Goal: Task Accomplishment & Management: Complete application form

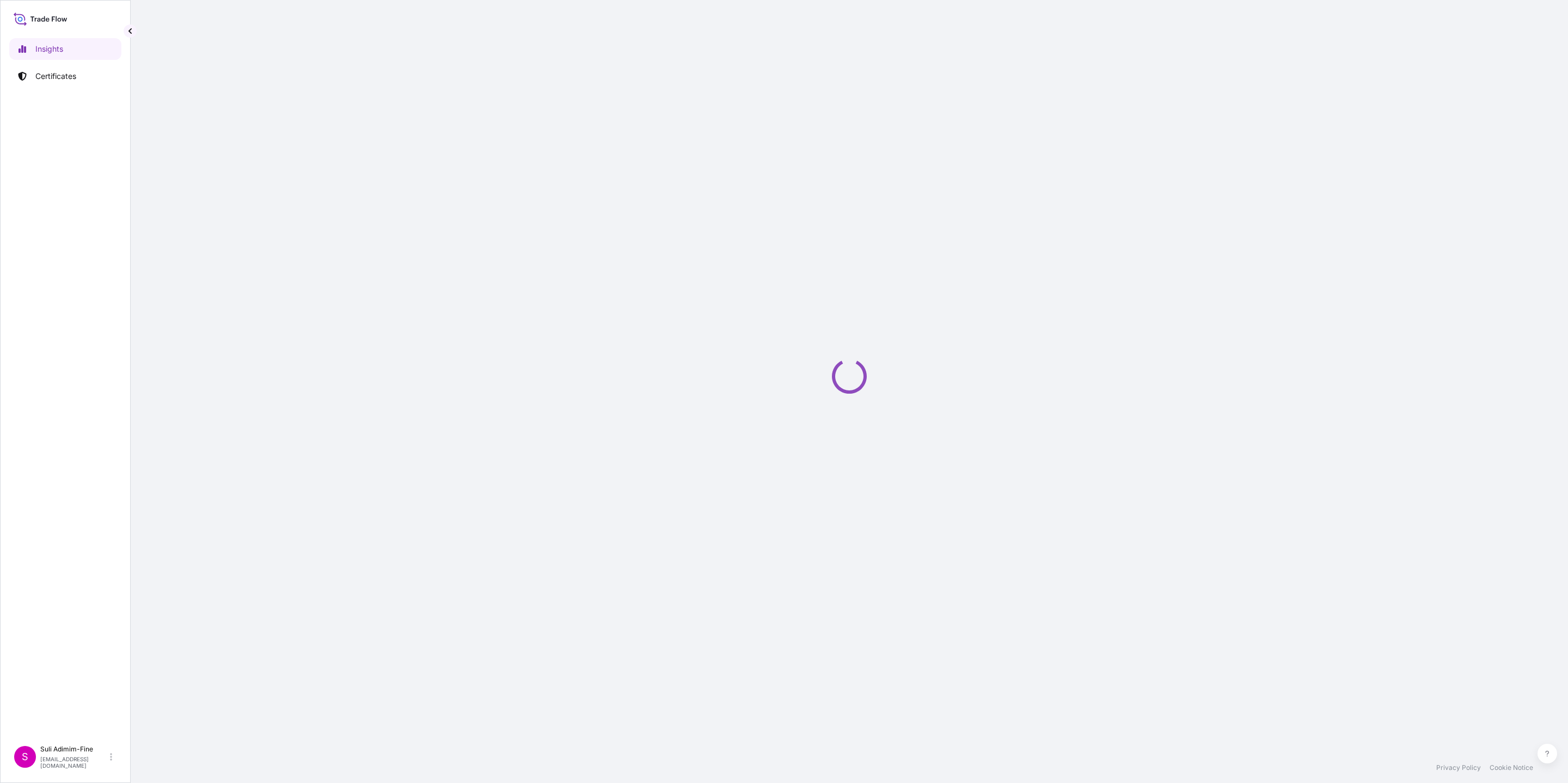
select select "2025"
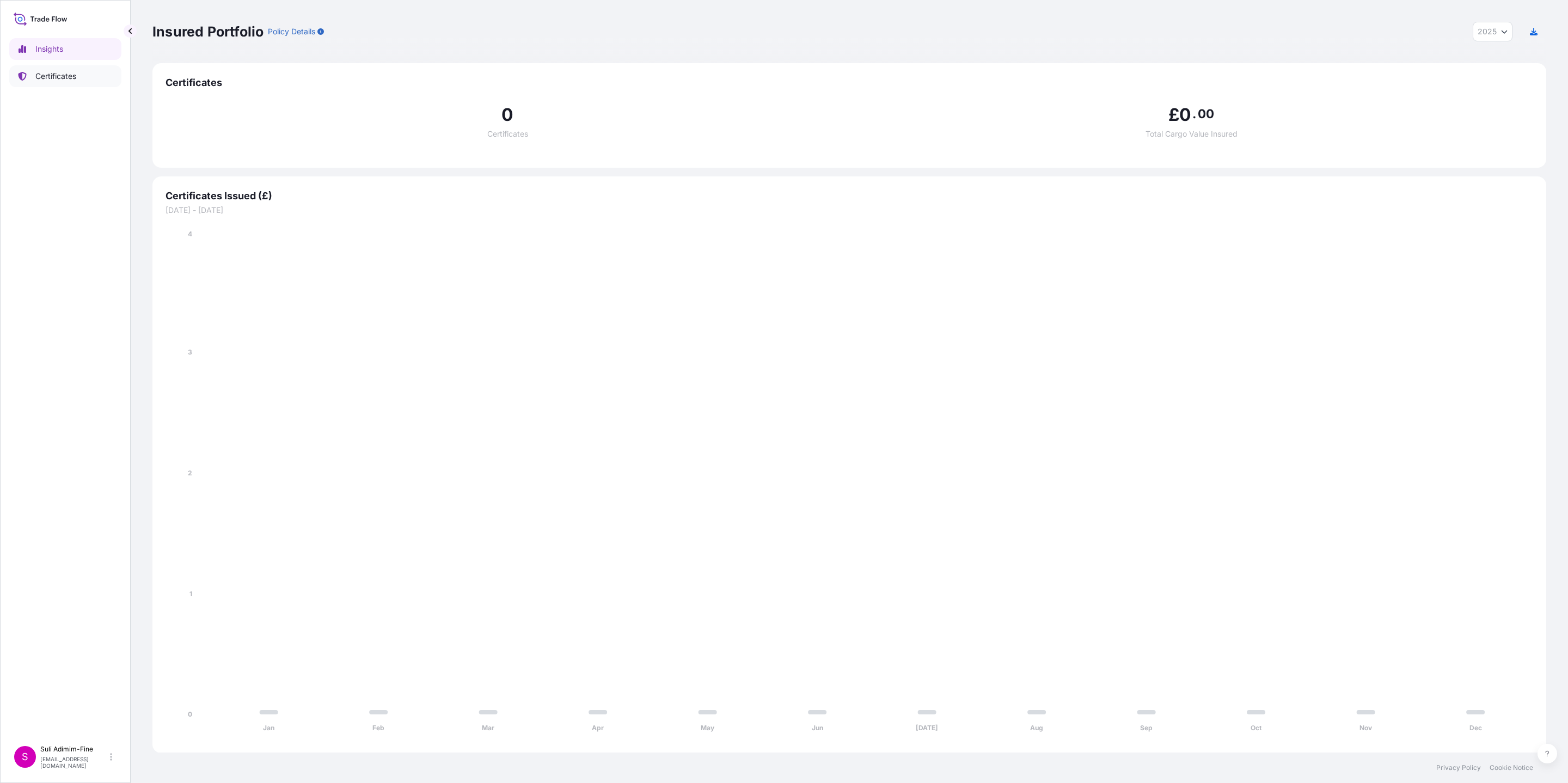
click at [49, 74] on p "Certificates" at bounding box center [56, 76] width 41 height 11
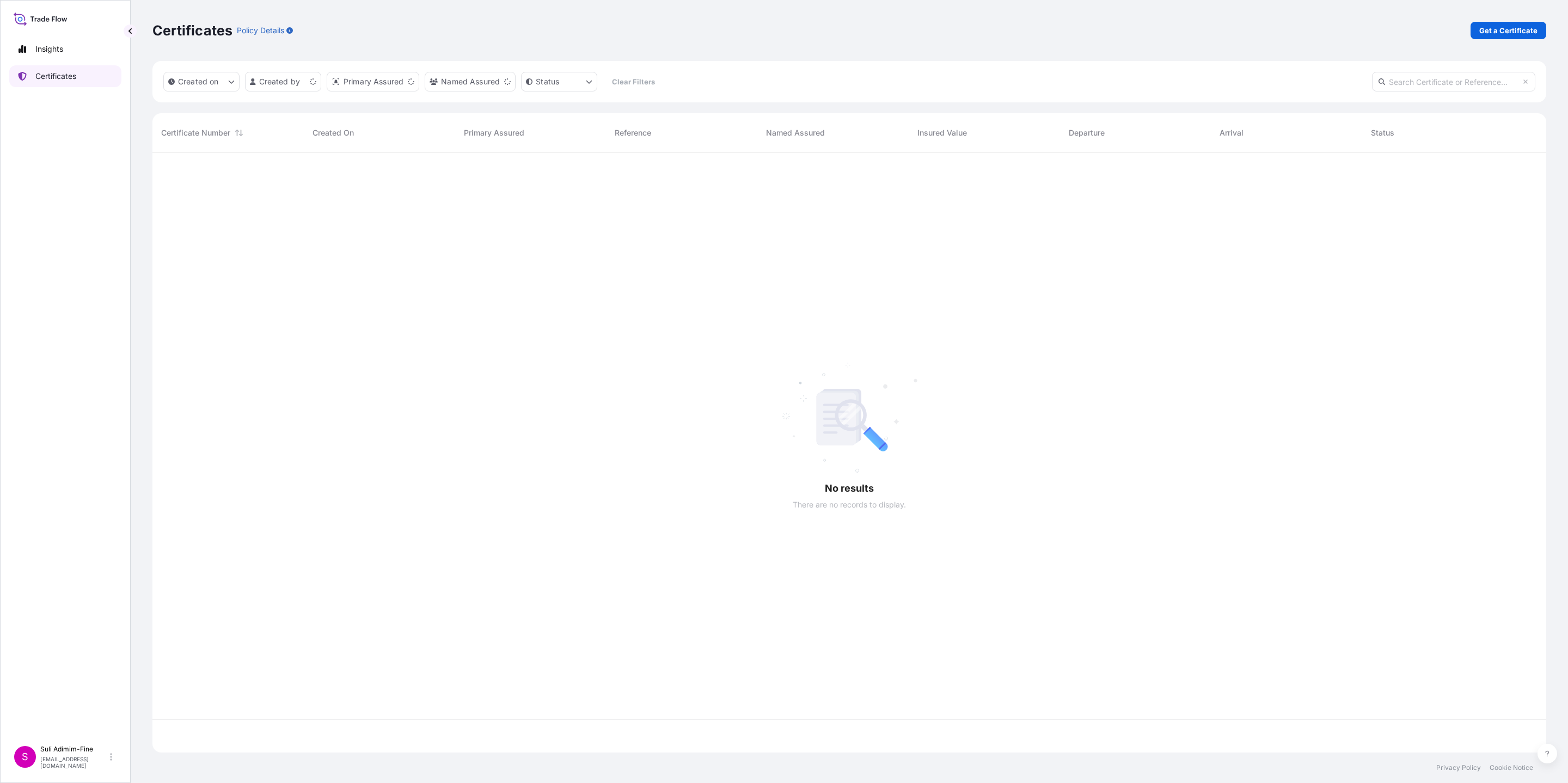
scroll to position [593, 1380]
click at [1508, 31] on p "Get a Certificate" at bounding box center [1508, 31] width 59 height 11
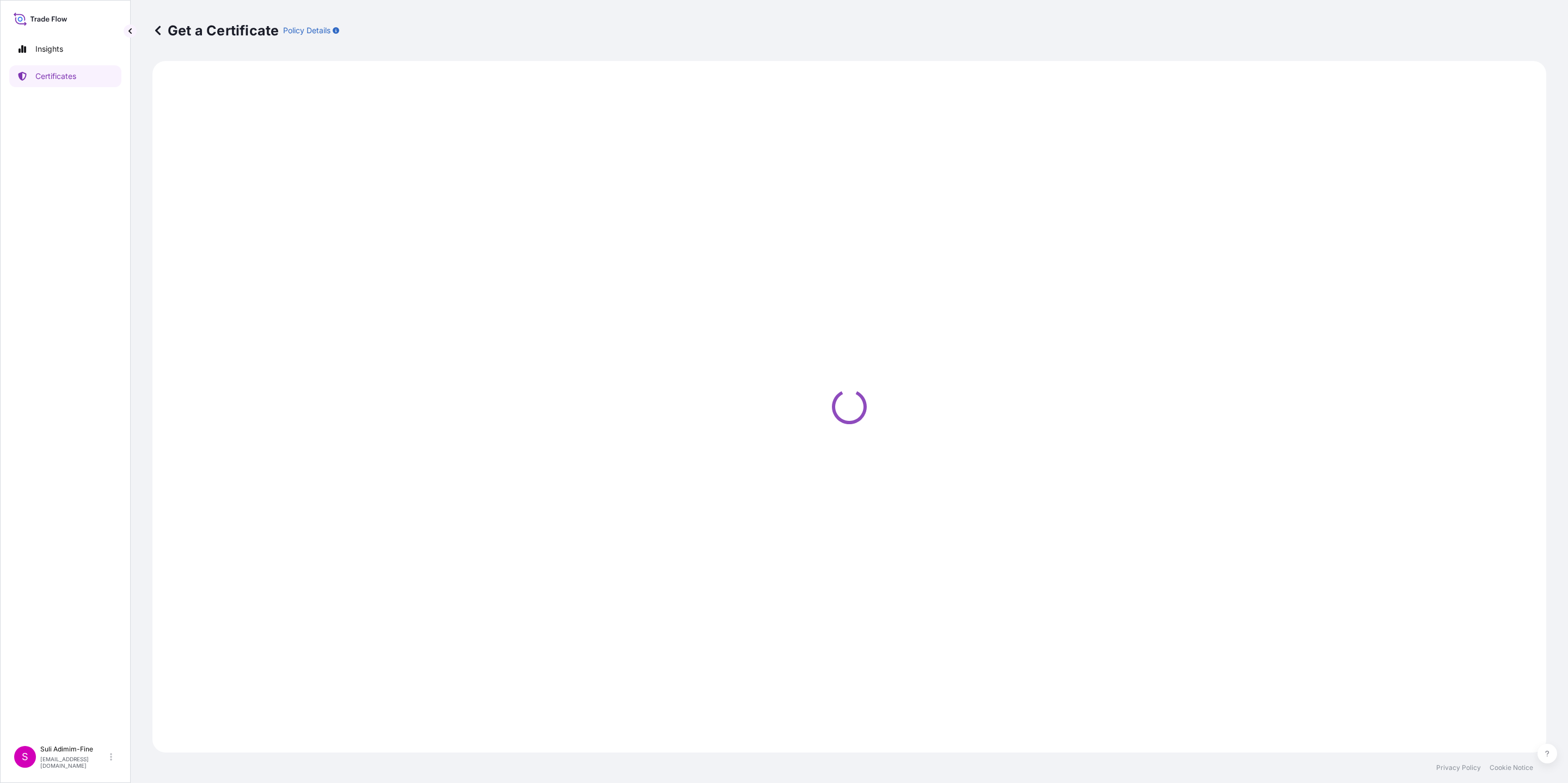
select select "Ocean Vessel"
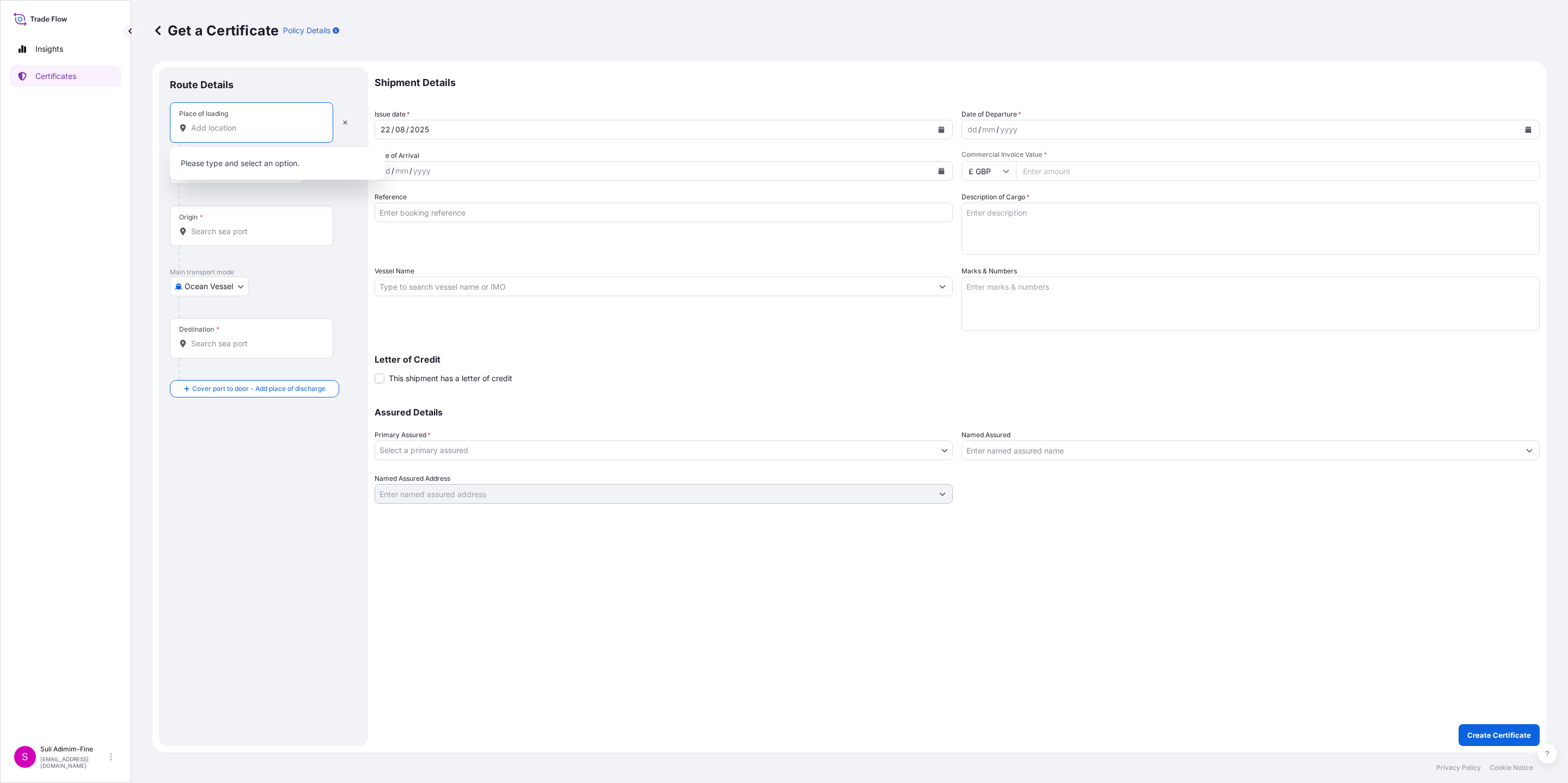
click at [216, 123] on input "Place of loading" at bounding box center [255, 127] width 128 height 11
type input "A"
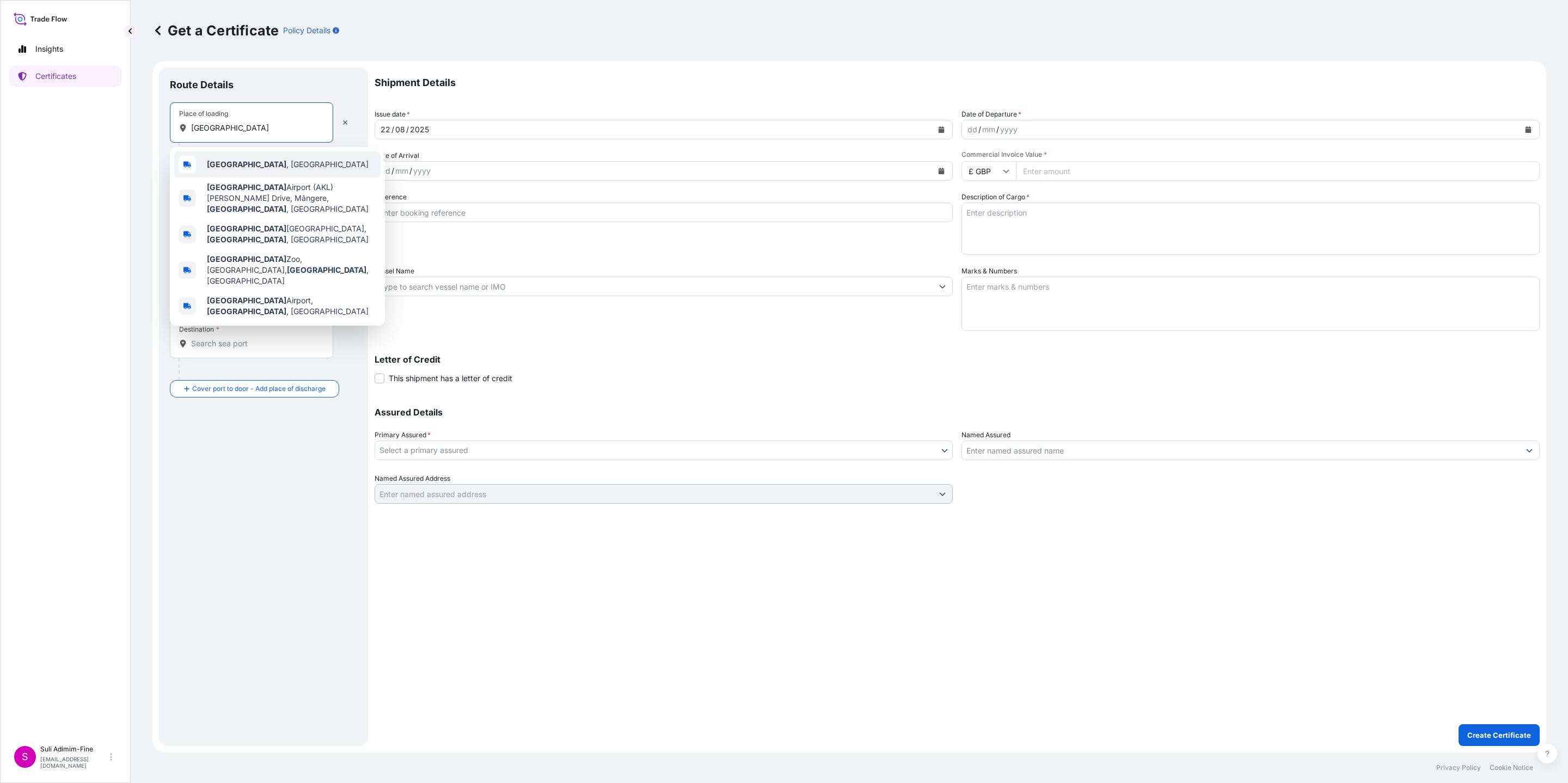
click at [235, 160] on b "[GEOGRAPHIC_DATA]" at bounding box center [247, 164] width 80 height 9
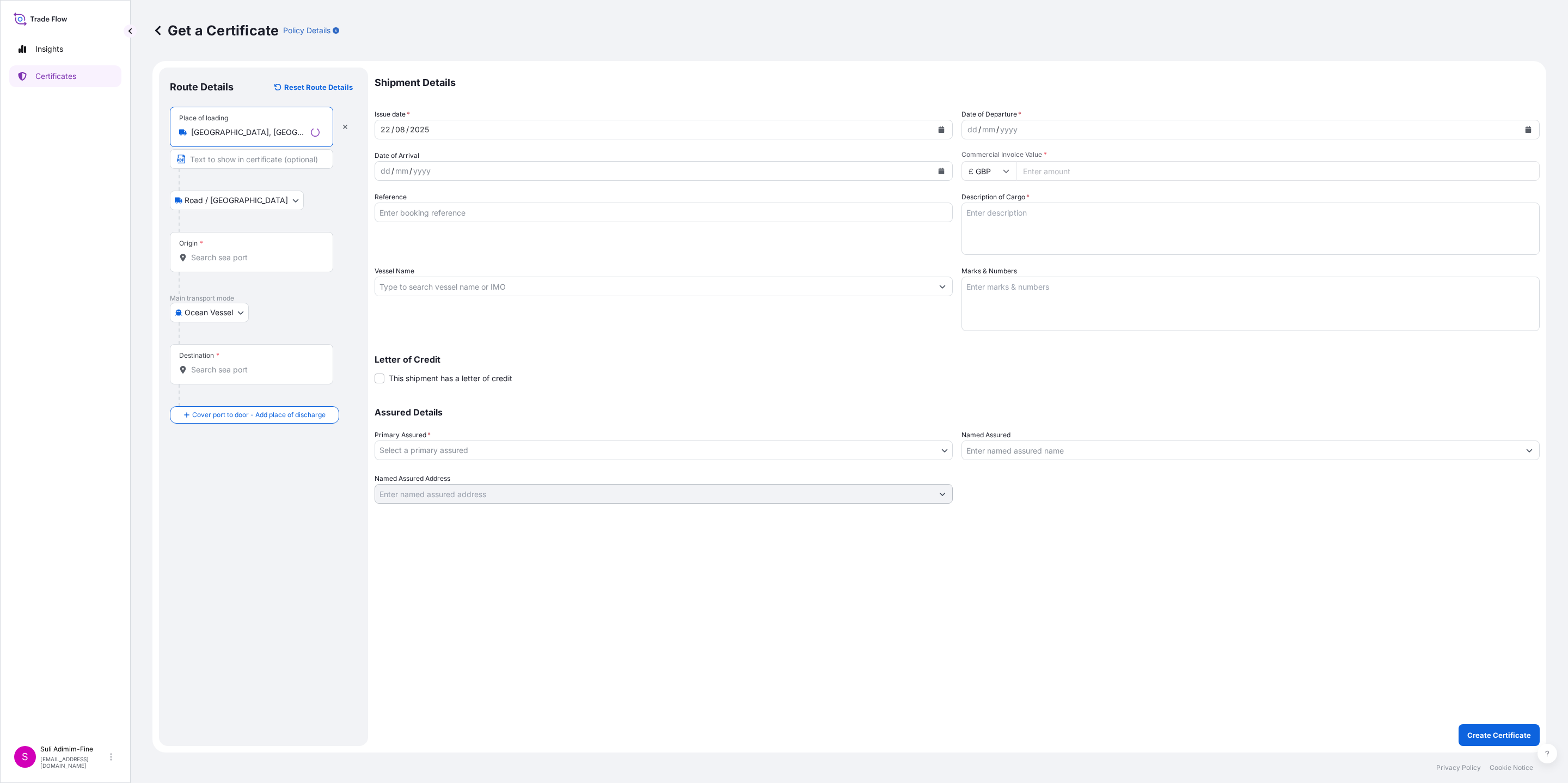
type input "[GEOGRAPHIC_DATA], [GEOGRAPHIC_DATA]"
click at [198, 260] on input "Origin *" at bounding box center [255, 257] width 128 height 11
click at [232, 295] on b "NZTRG" at bounding box center [220, 290] width 26 height 9
type input "NZTRG - [GEOGRAPHIC_DATA], [GEOGRAPHIC_DATA]"
click at [218, 389] on input "Destination *" at bounding box center [255, 391] width 128 height 11
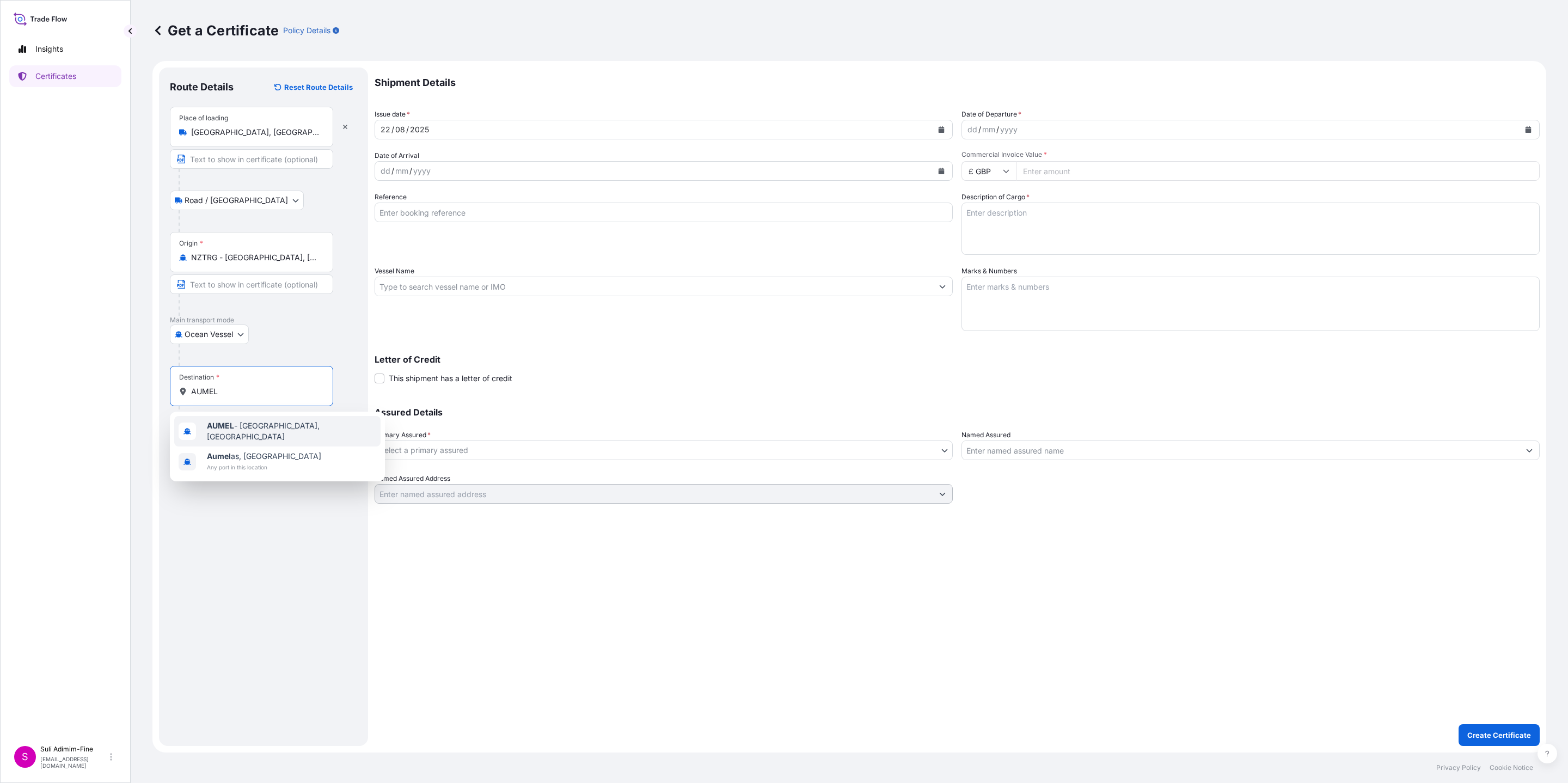
click at [253, 425] on span "AUMEL - [GEOGRAPHIC_DATA], [GEOGRAPHIC_DATA]" at bounding box center [292, 431] width 170 height 22
type input "AUMEL - [GEOGRAPHIC_DATA], [GEOGRAPHIC_DATA]"
click at [1526, 129] on icon "Calendar" at bounding box center [1528, 130] width 6 height 7
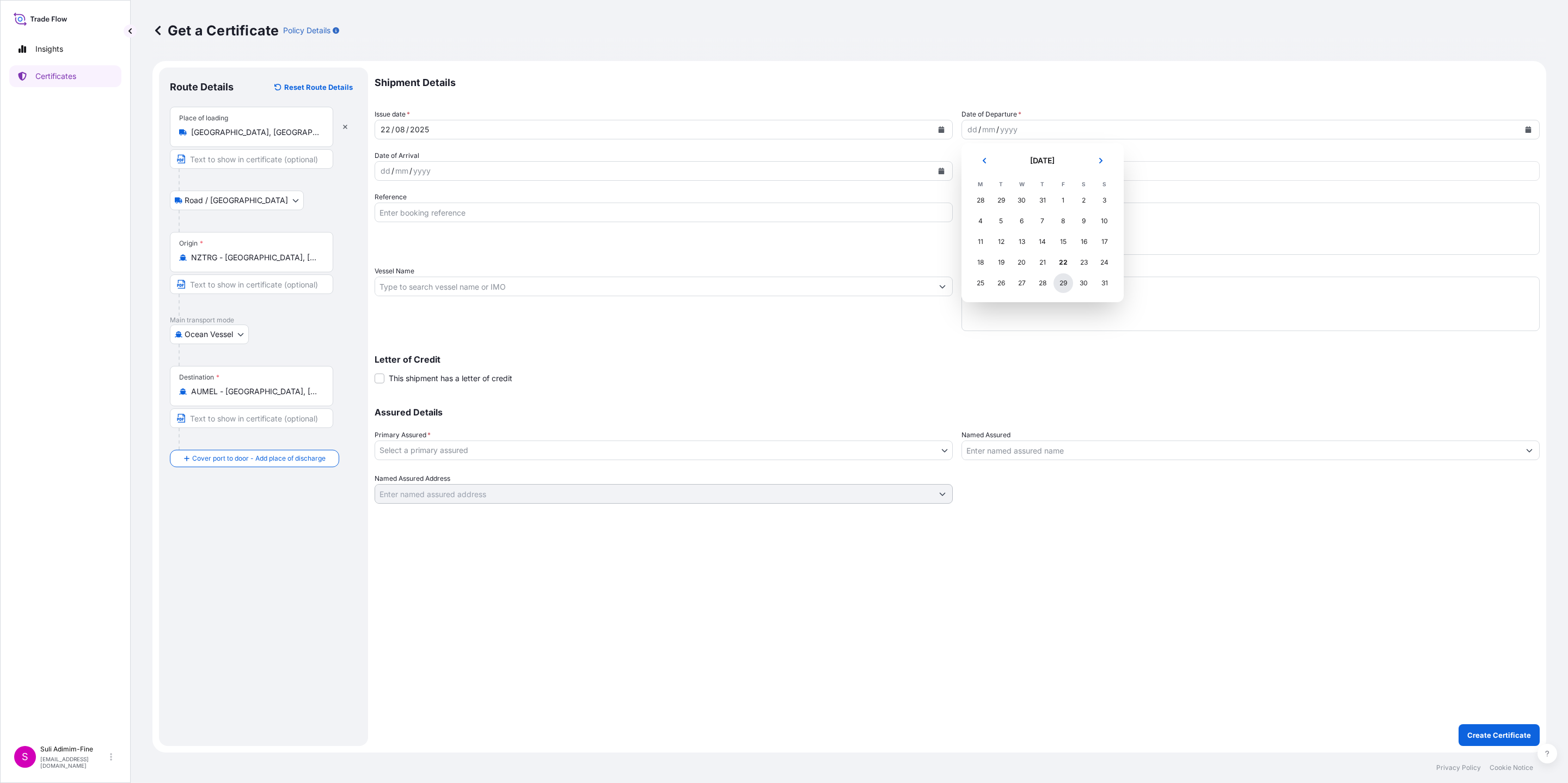
click at [1067, 282] on div "29" at bounding box center [1062, 282] width 20 height 20
click at [997, 168] on input "£ GBP" at bounding box center [988, 171] width 54 height 20
click at [1016, 247] on textarea "Description of Cargo *" at bounding box center [1250, 229] width 578 height 53
click at [999, 190] on div "Shipment Details Issue date * [DATE] Date of Departure * [DATE] Date of Arrival…" at bounding box center [956, 286] width 1165 height 436
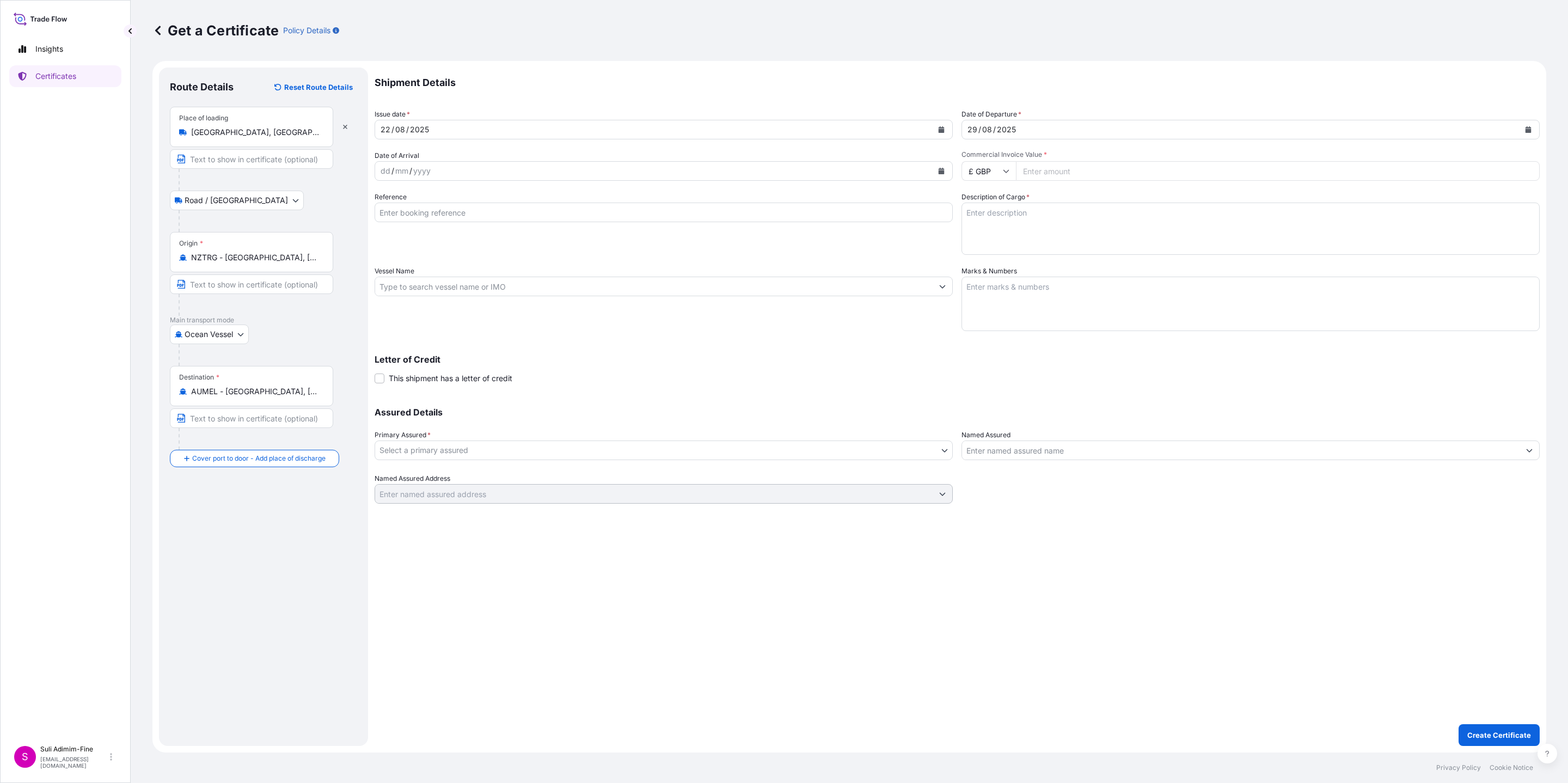
click at [983, 171] on input "£ GBP" at bounding box center [988, 171] width 54 height 20
click at [982, 130] on div "$ NZD" at bounding box center [988, 119] width 46 height 20
type input "$ NZD"
click at [1064, 172] on input "Commercial Invoice Value *" at bounding box center [1277, 171] width 524 height 20
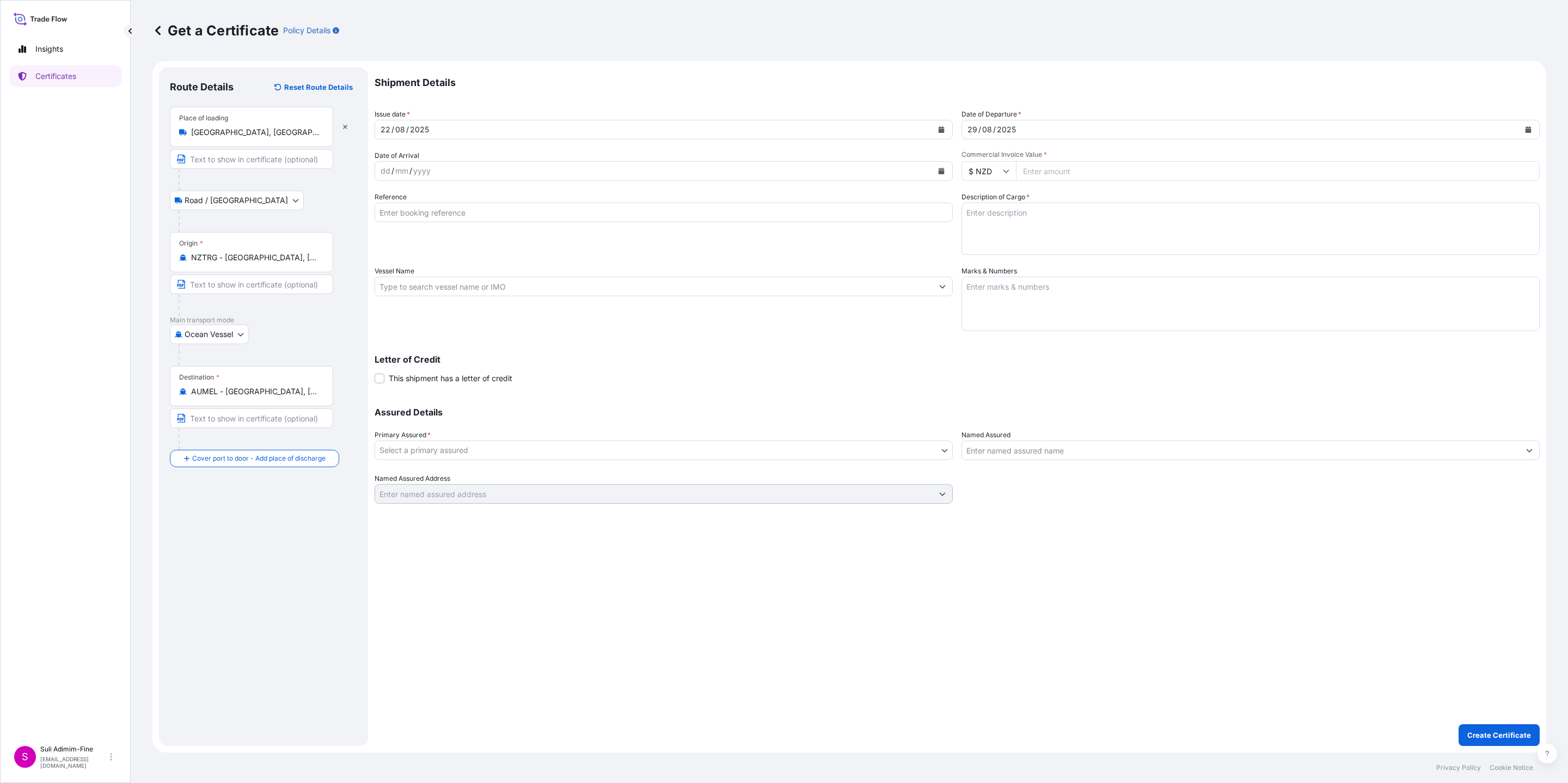
paste input "69856.60"
type input "69856.60"
click at [458, 215] on input "Reference" at bounding box center [663, 212] width 578 height 20
paste input "CLSAKL48005"
type input "CLSAKL48005"
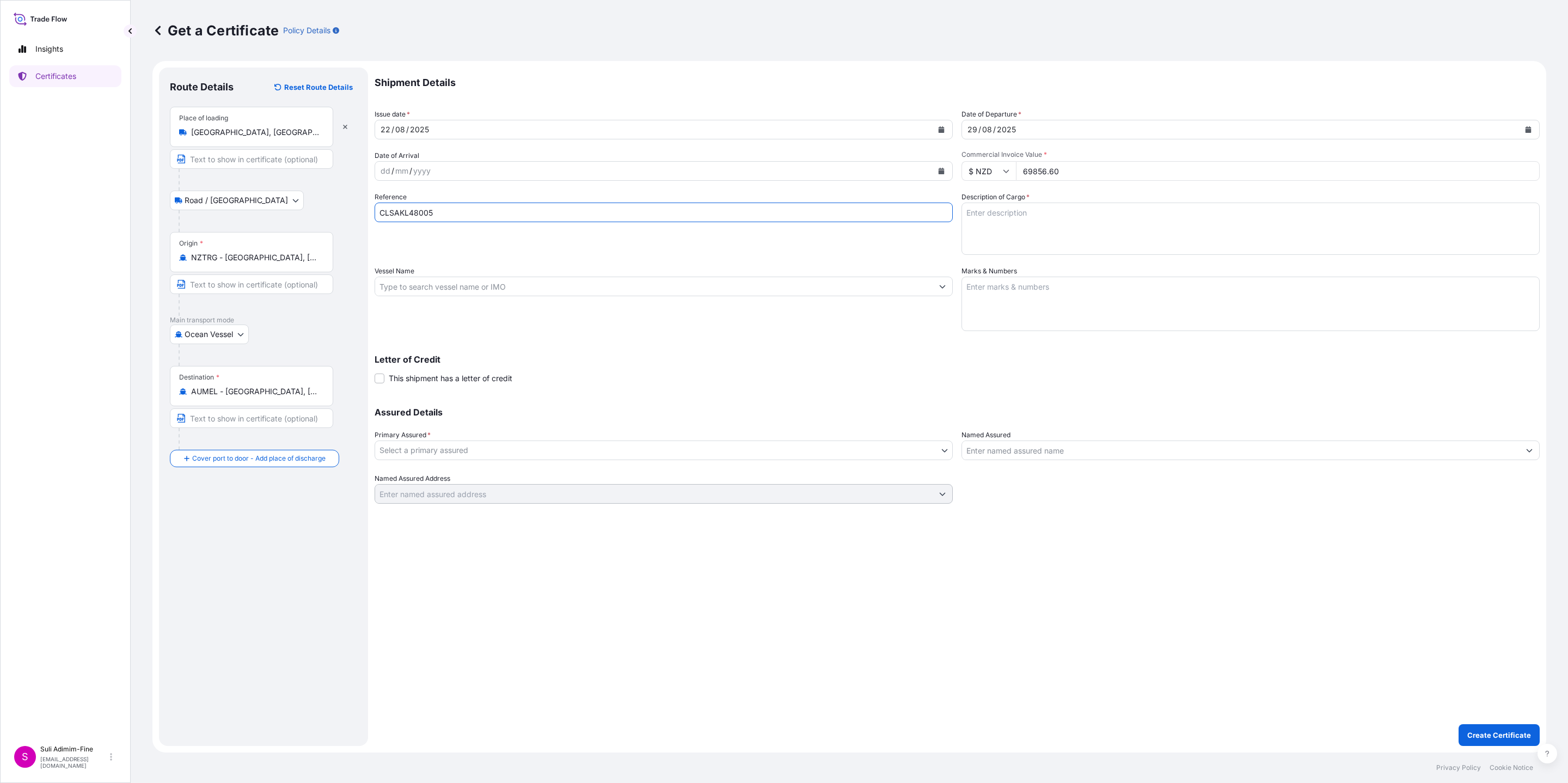
click at [936, 164] on button "Calendar" at bounding box center [941, 171] width 18 height 18
click at [512, 199] on icon "Next" at bounding box center [514, 202] width 3 height 5
click at [473, 242] on div "5" at bounding box center [476, 241] width 20 height 20
click at [480, 285] on input "Vessel Name" at bounding box center [653, 286] width 557 height 20
paste input "SPIRIT OF [GEOGRAPHIC_DATA]"
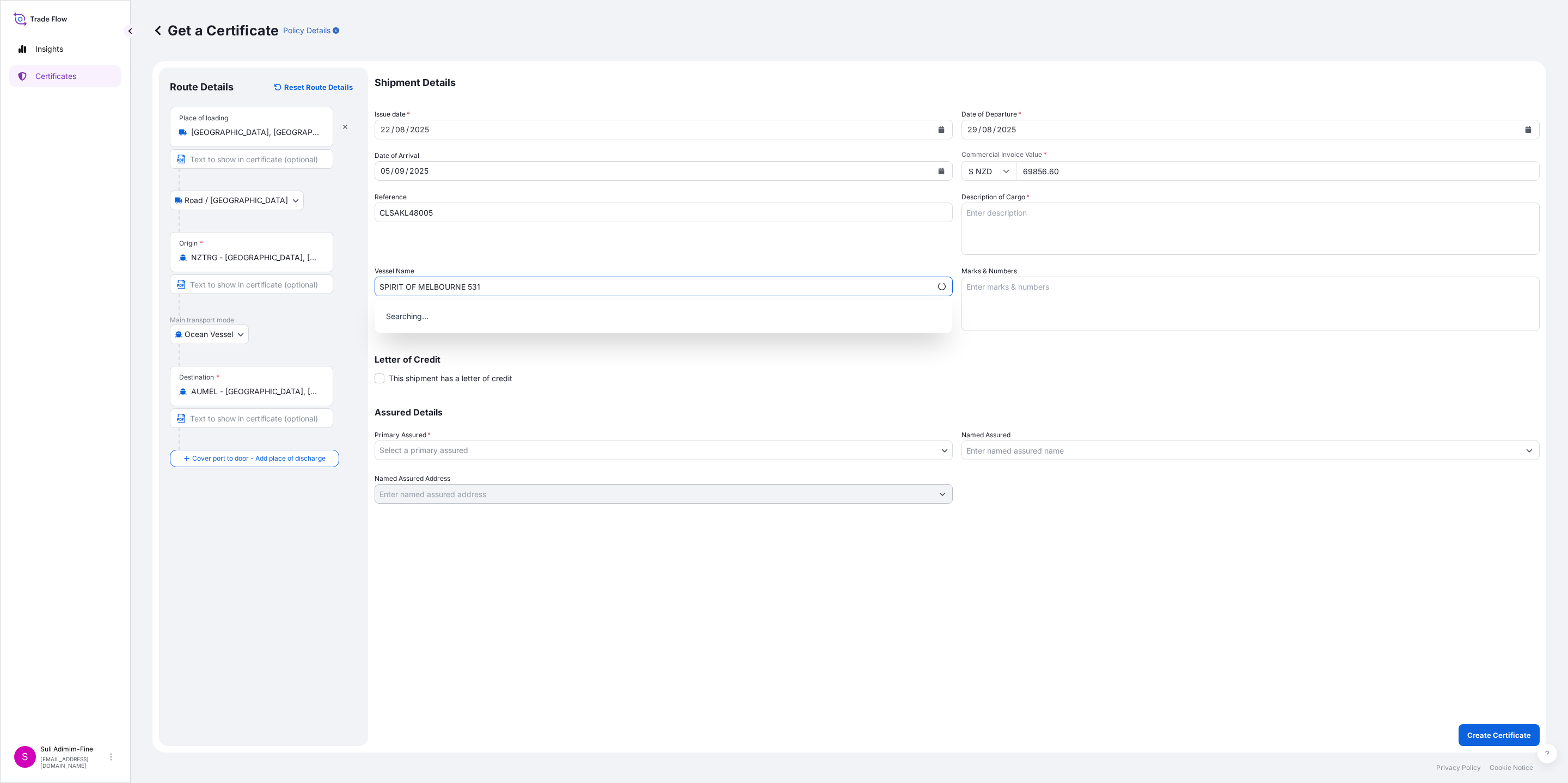
type input "SPIRIT OF MELBOURNE 531"
click at [457, 445] on body "0 options available. Insights Certificates S Suli Adimim-Fine [EMAIL_ADDRESS][D…" at bounding box center [784, 391] width 1568 height 783
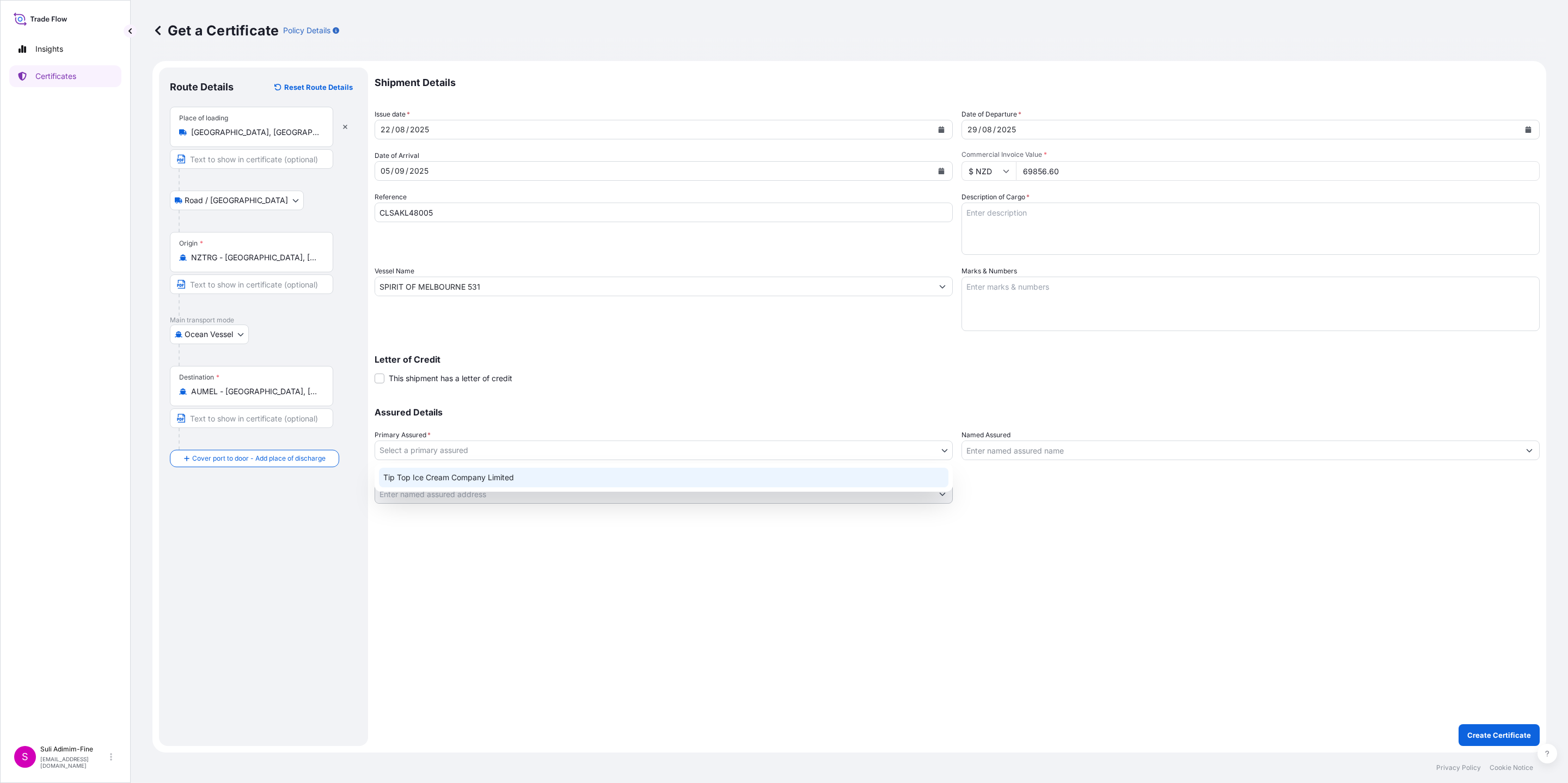
click at [445, 479] on div "Tip Top Ice Cream Company Limited" at bounding box center [664, 477] width 569 height 20
select select "31891"
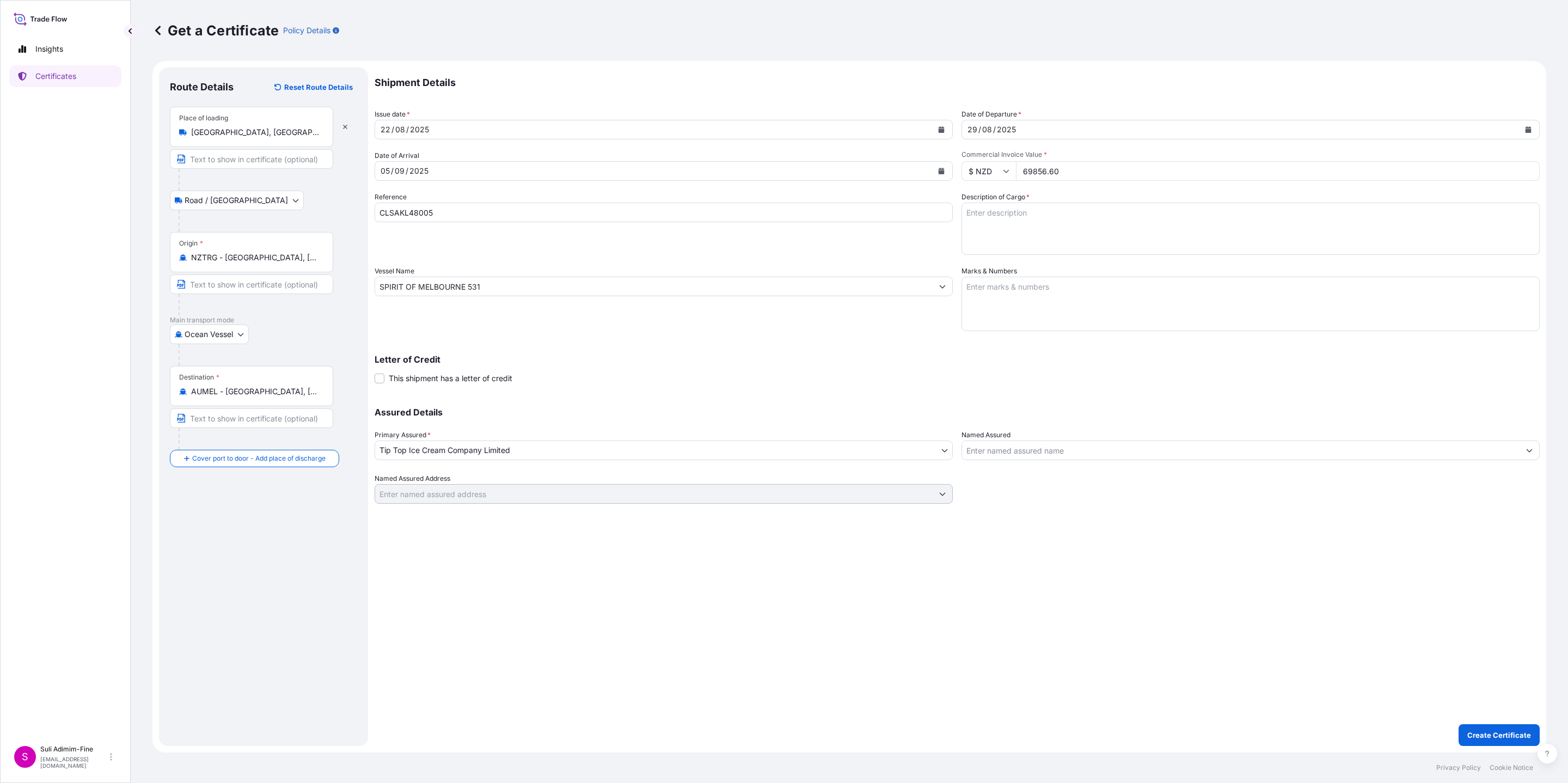
click at [1050, 298] on textarea "Marks & Numbers" at bounding box center [1250, 304] width 578 height 54
click at [1043, 217] on textarea "Description of Cargo *" at bounding box center [1250, 229] width 578 height 53
paste textarea "Assorted cartons of Ice cream"
type textarea "Assorted cartons of Ice cream"
click at [1016, 304] on textarea "Marks & Numbers" at bounding box center [1250, 304] width 578 height 54
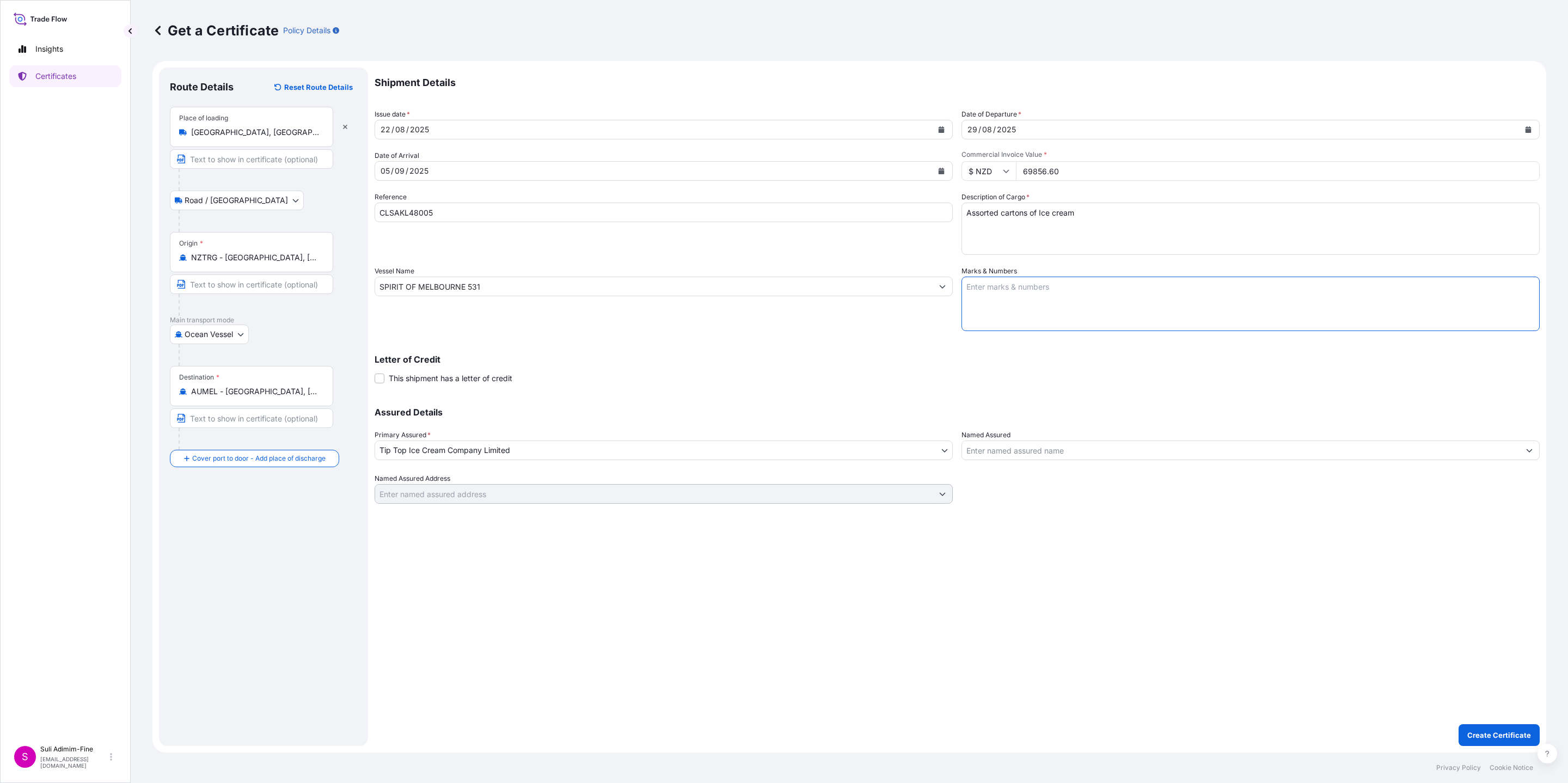
paste textarea "Shipment: 1001755 4972 CS OF PRODUCT -25 DEGREES 1x40FT REEFER"
click at [1041, 284] on textarea "Shipment: 1001755 4972 CS OF PRODUCT -25 DEGREES 1x40FT REEFER" at bounding box center [1250, 304] width 578 height 54
type textarea "Shipment: 1001758 4972 CS OF PRODUCT -25 DEGREES 1x40FT REEFER"
click at [1060, 459] on div at bounding box center [1250, 450] width 578 height 20
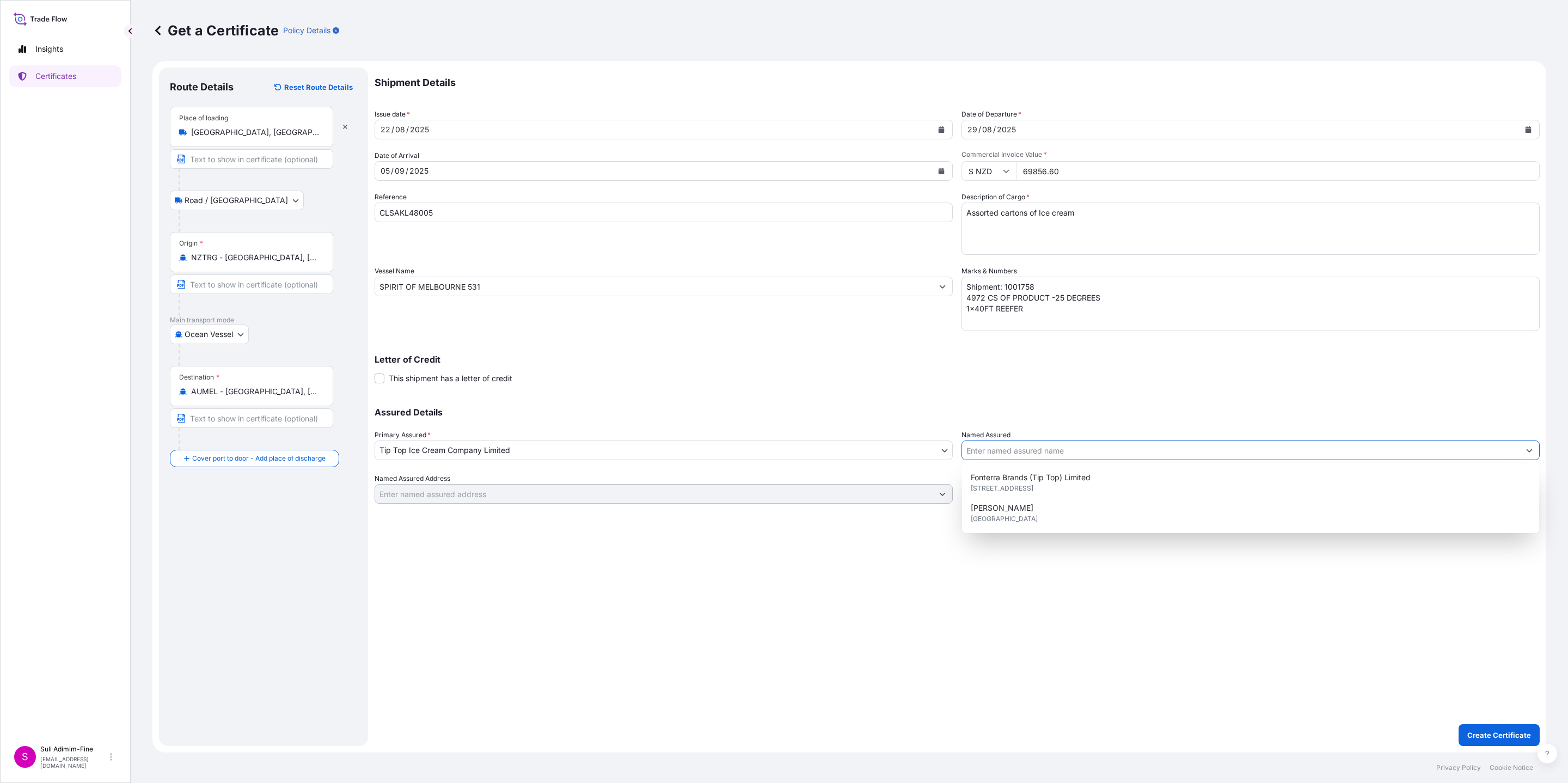
click at [1058, 450] on input "Named Assured" at bounding box center [1240, 450] width 557 height 20
click at [1011, 478] on span "Fonterra Brands (Tip Top) Limited" at bounding box center [1030, 477] width 120 height 11
type input "Fonterra Brands (Tip Top) Limited"
type input "[STREET_ADDRESS]"
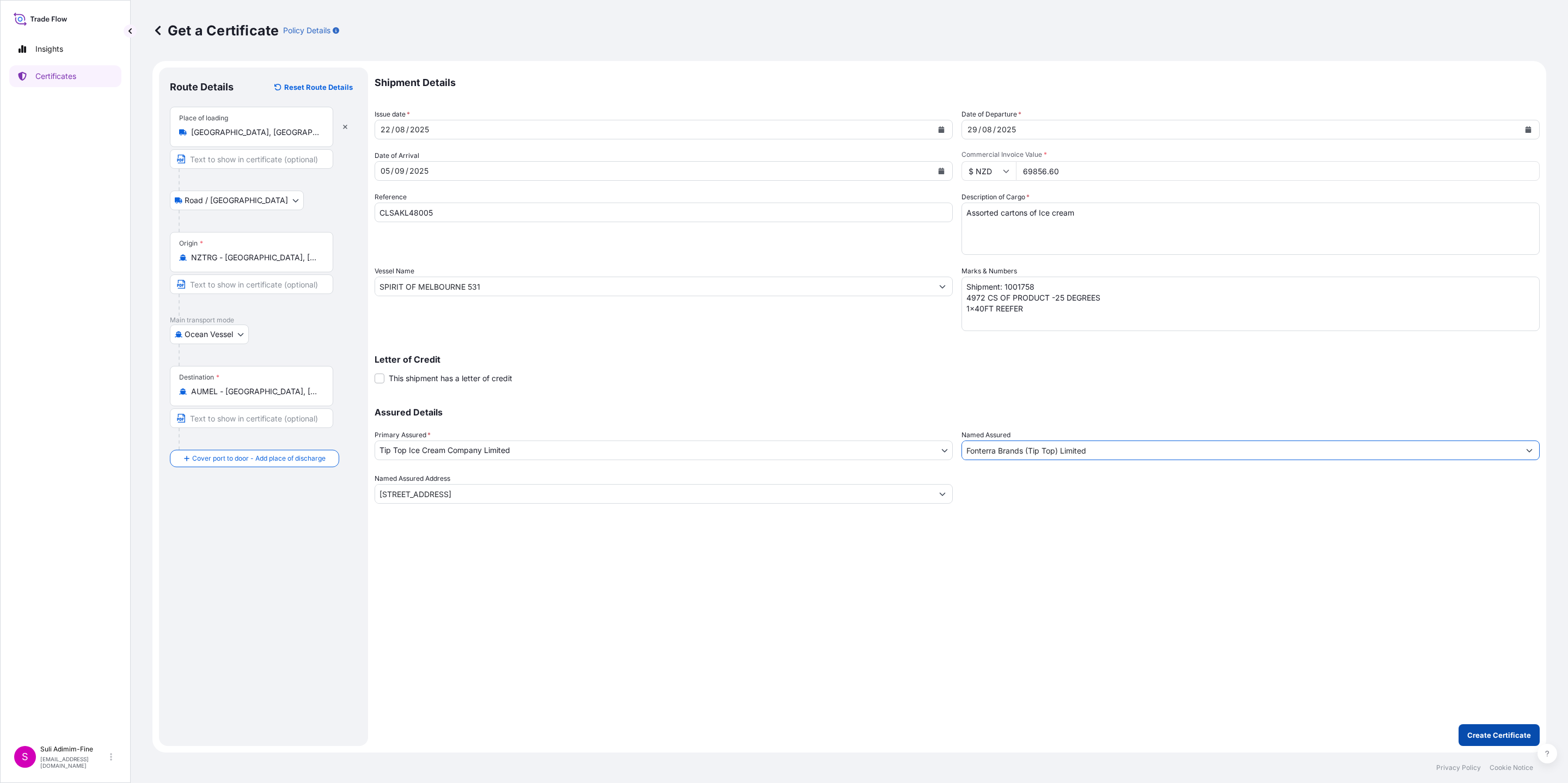
click at [1481, 735] on p "Create Certificate" at bounding box center [1498, 735] width 64 height 11
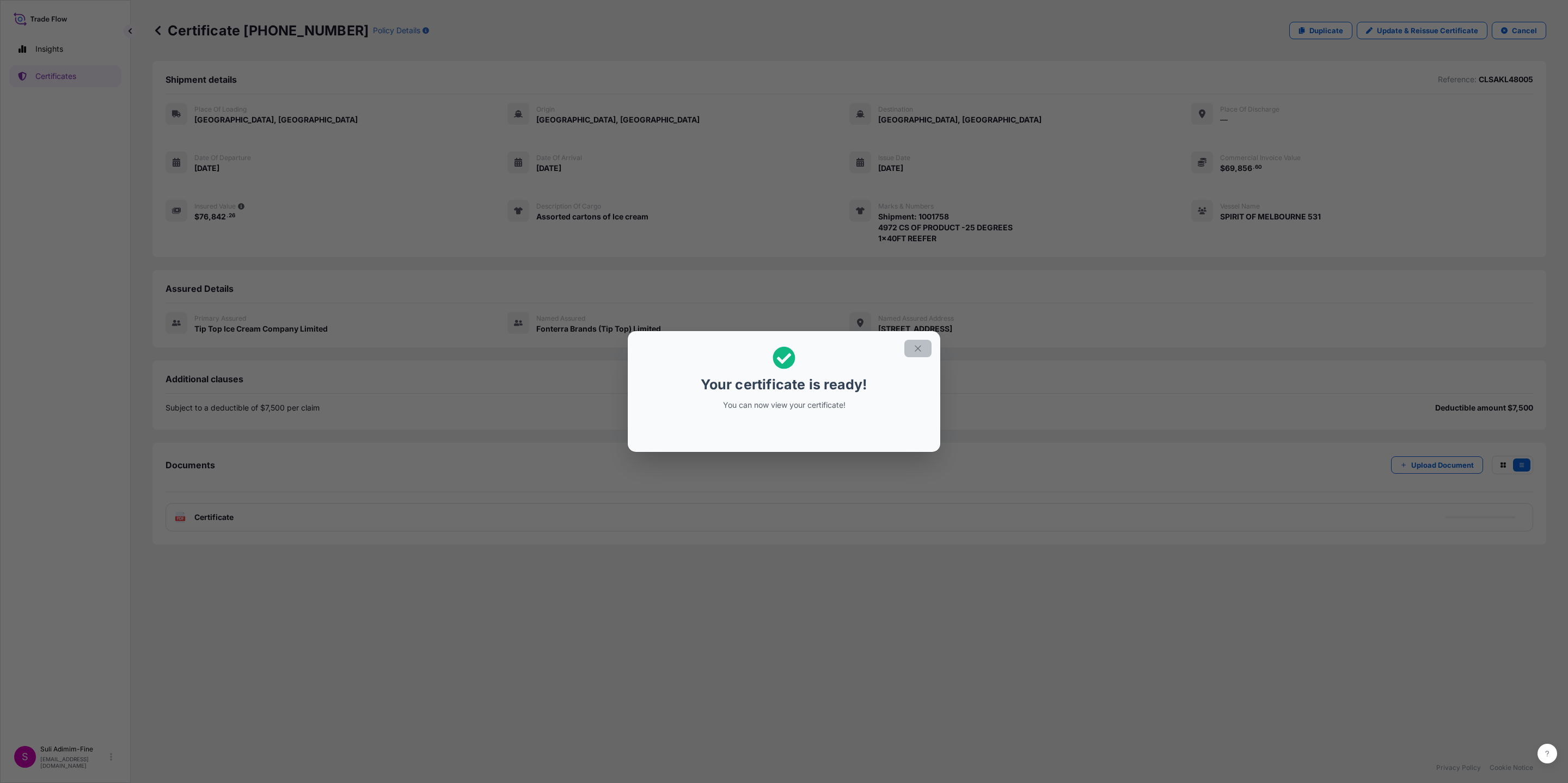
click at [918, 349] on icon "button" at bounding box center [918, 349] width 10 height 10
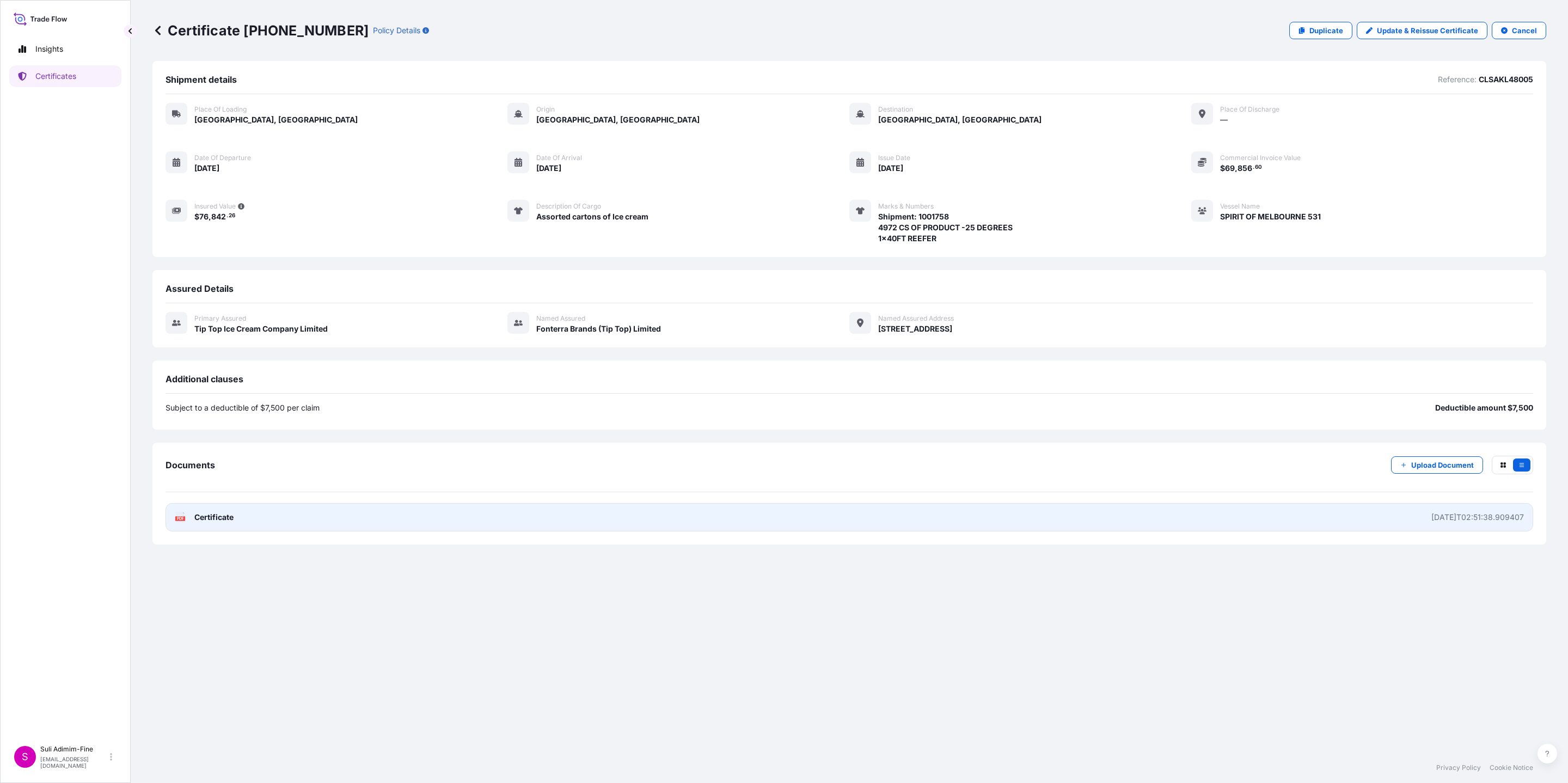
click at [221, 513] on span "Certificate" at bounding box center [214, 517] width 39 height 11
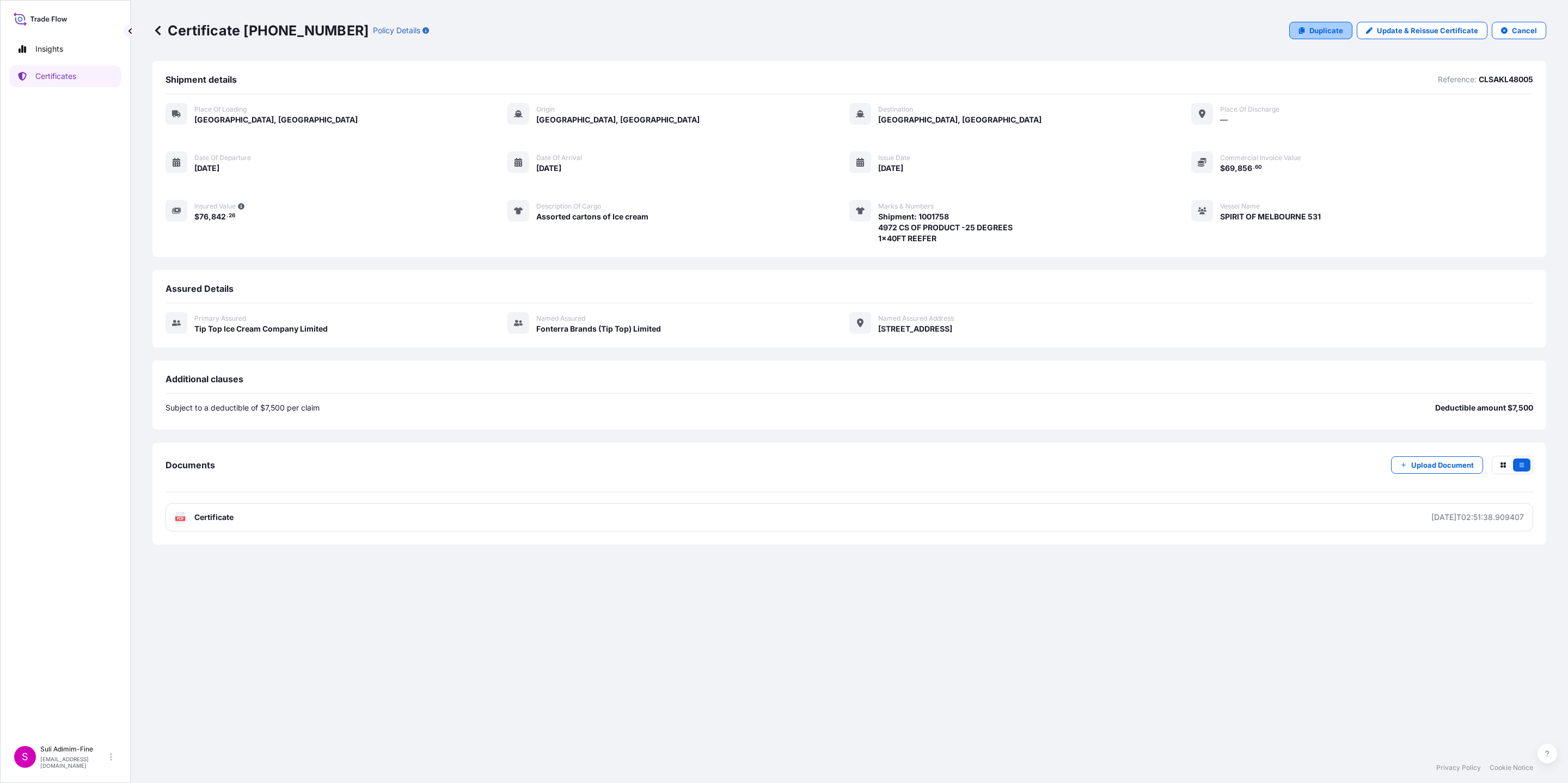
click at [1326, 31] on p "Duplicate" at bounding box center [1326, 31] width 34 height 11
select select "Road / [GEOGRAPHIC_DATA]"
select select "Ocean Vessel"
select select "31891"
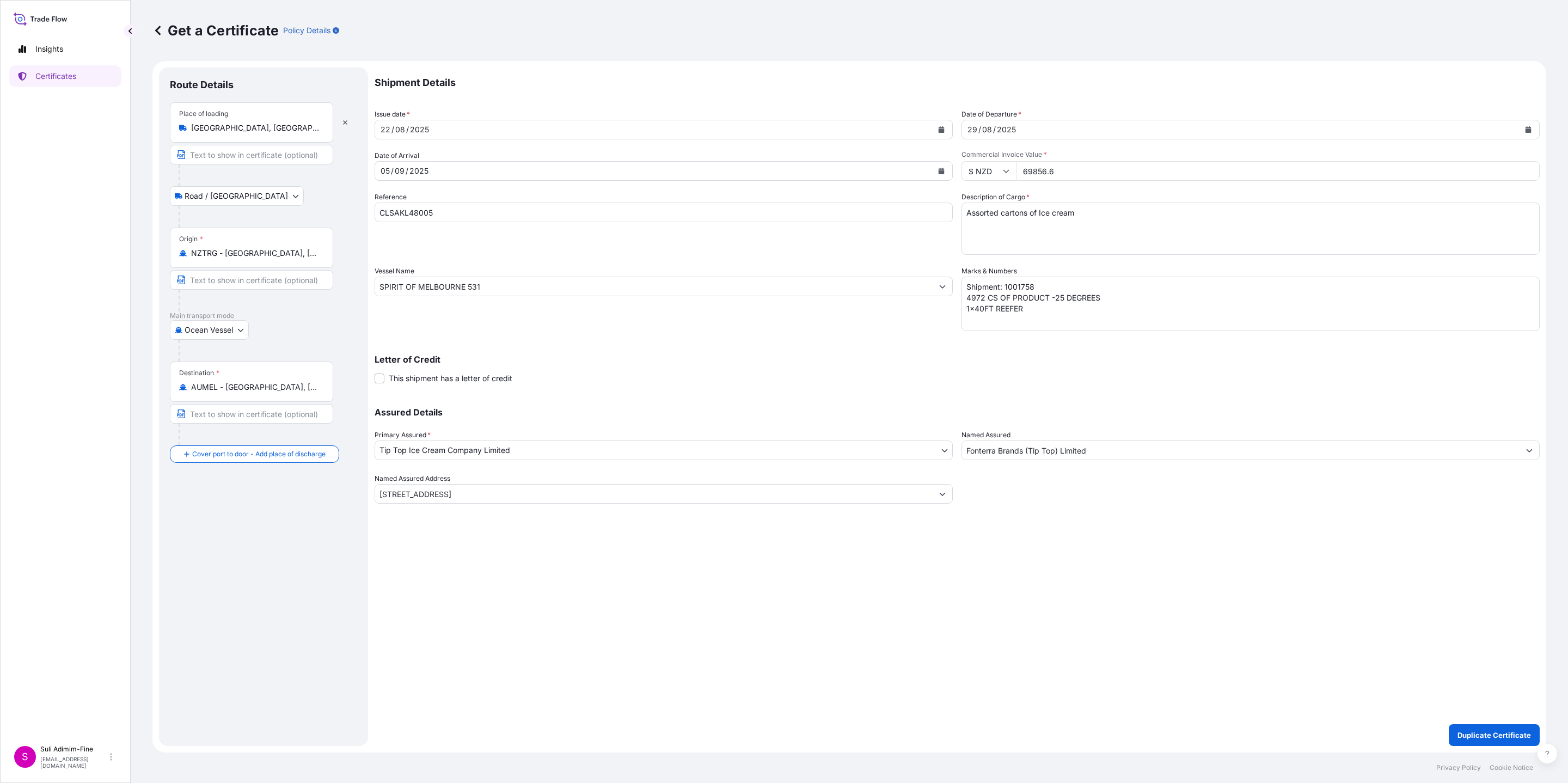
drag, startPoint x: 1081, startPoint y: 171, endPoint x: 1003, endPoint y: 169, distance: 78.0
click at [1001, 169] on div "$ NZD 69856.6" at bounding box center [1250, 171] width 578 height 20
paste input "102696.00"
type input "102696.00"
click at [1052, 288] on textarea "Shipment: 1001758 4972 CS OF PRODUCT -25 DEGREES 1x40FT REEFER" at bounding box center [1250, 304] width 578 height 54
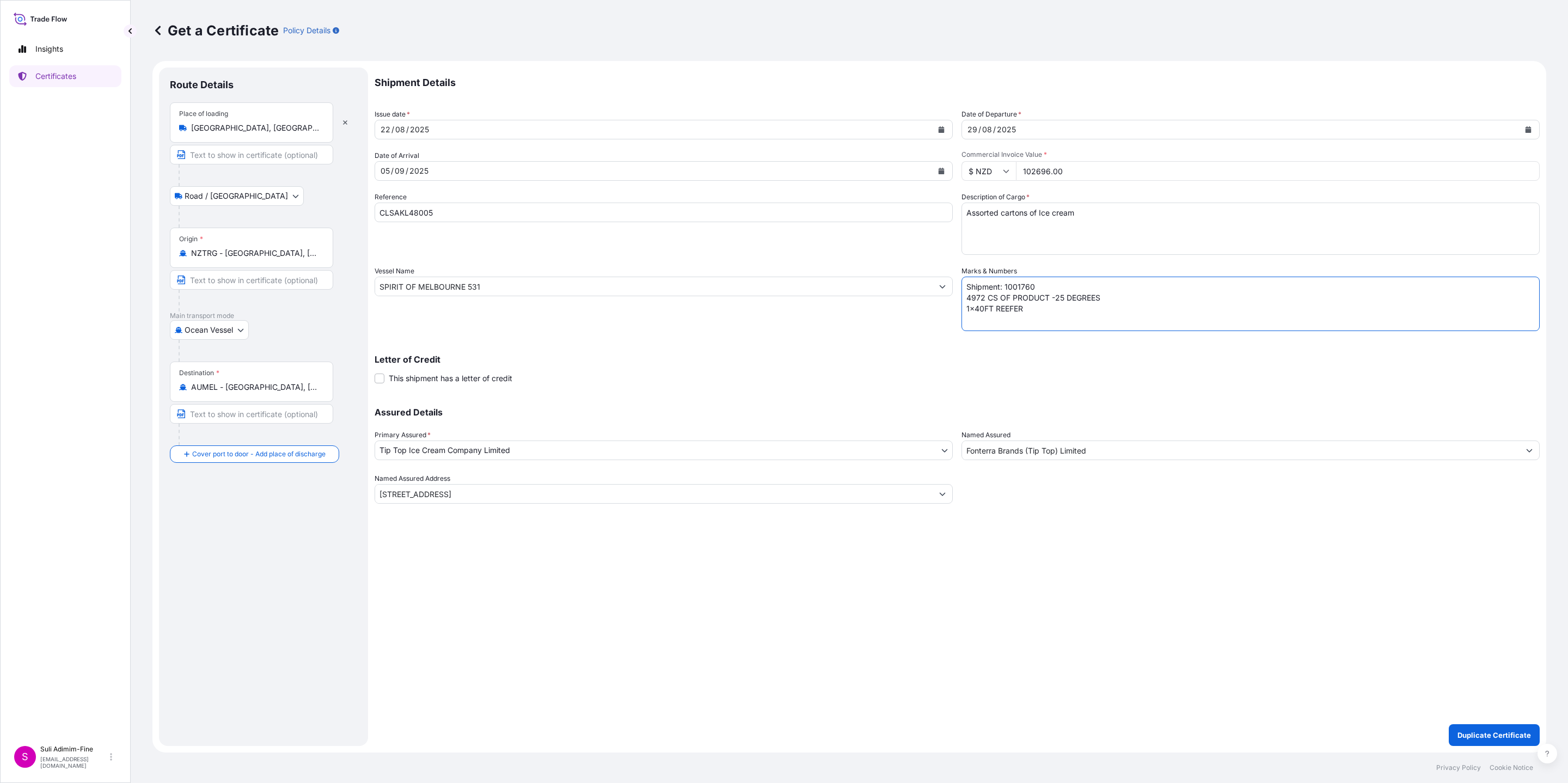
click at [973, 299] on textarea "Shipment: 1001758 4972 CS OF PRODUCT -25 DEGREES 1x40FT REEFER" at bounding box center [1250, 304] width 578 height 54
type textarea "Shipment: 1001760 3300 CS OF PRODUCT -25 DEGREES 1x40FT REEFER"
click at [1496, 736] on p "Duplicate Certificate" at bounding box center [1494, 735] width 74 height 11
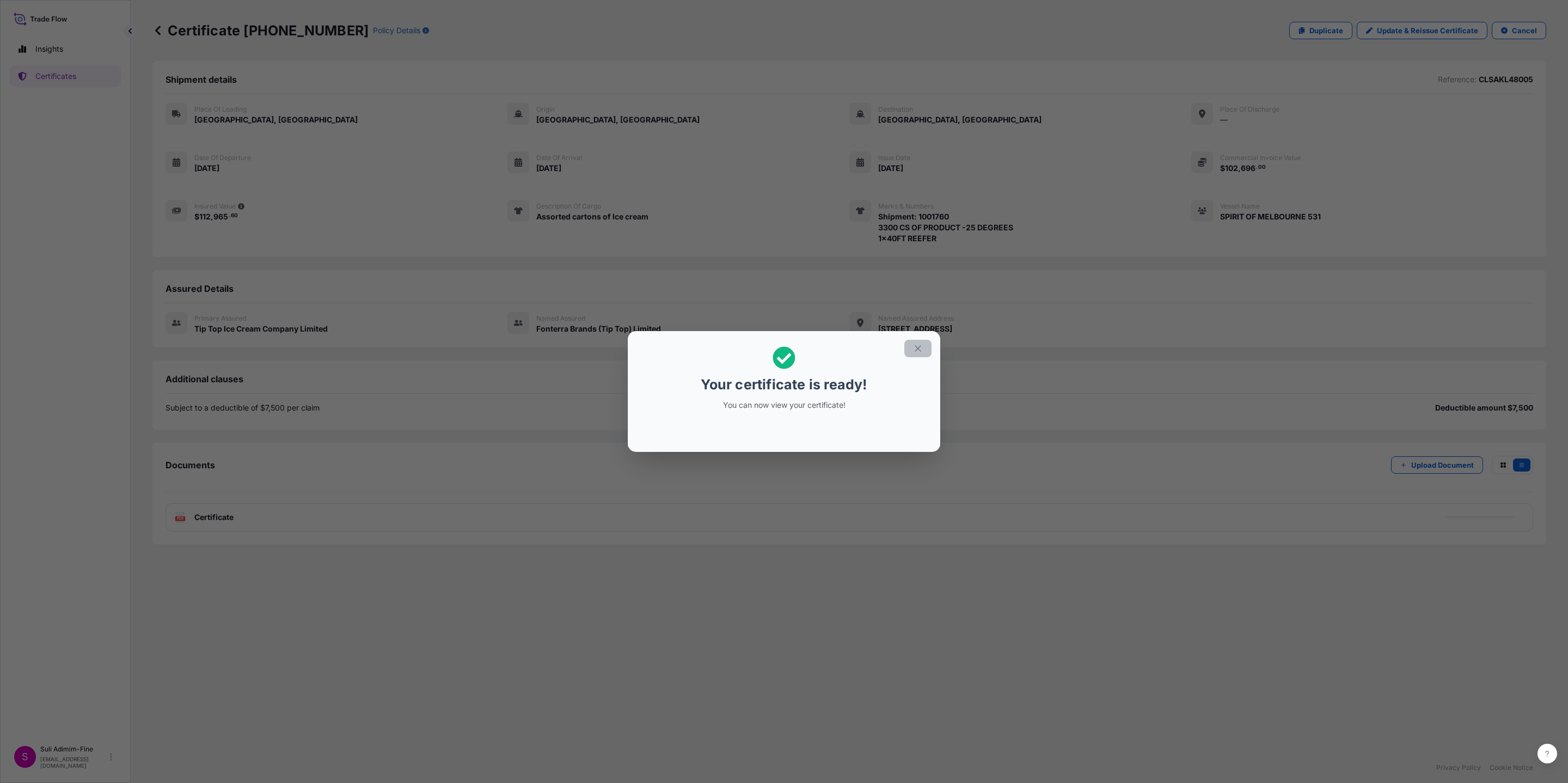
click at [918, 344] on icon "button" at bounding box center [918, 349] width 10 height 10
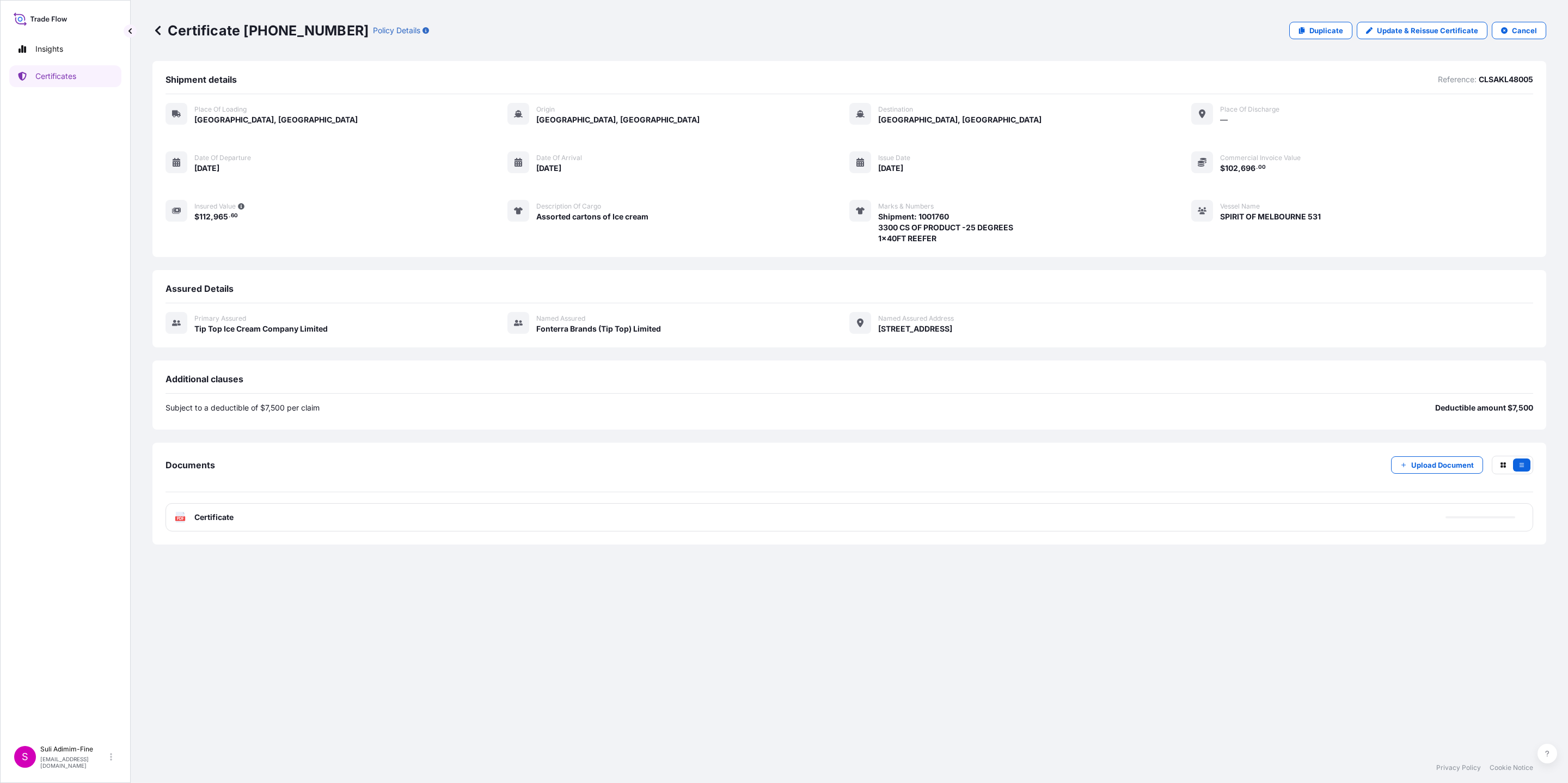
click at [219, 515] on span "Certificate" at bounding box center [214, 517] width 39 height 11
click at [219, 517] on span "Certificate" at bounding box center [214, 517] width 39 height 11
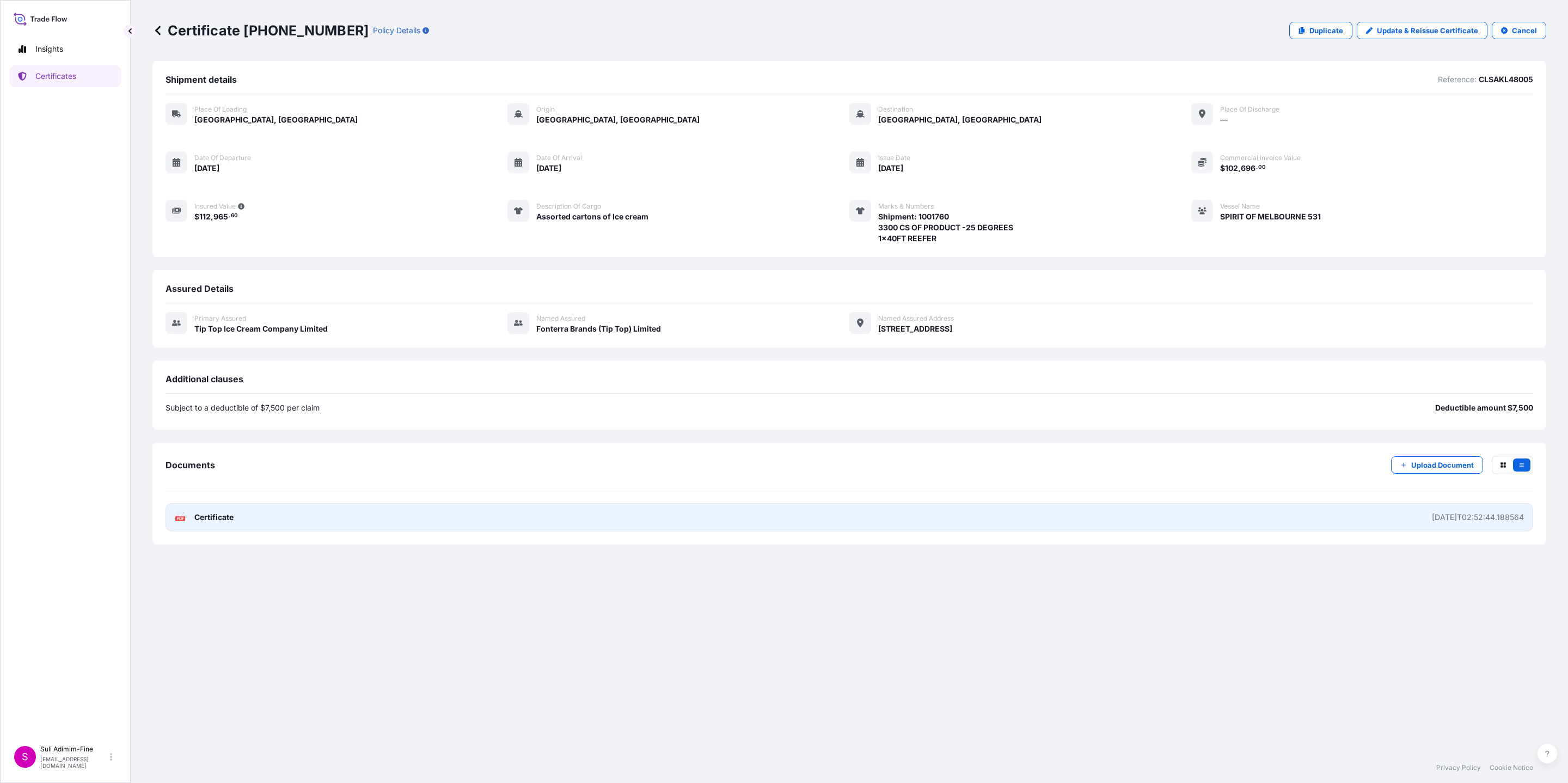
click at [219, 517] on span "Certificate" at bounding box center [214, 517] width 39 height 11
